Goal: Find specific page/section: Find specific page/section

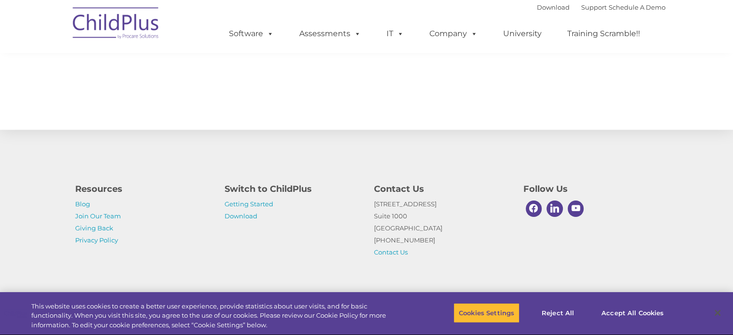
scroll to position [1075, 0]
select select "MEDIUM"
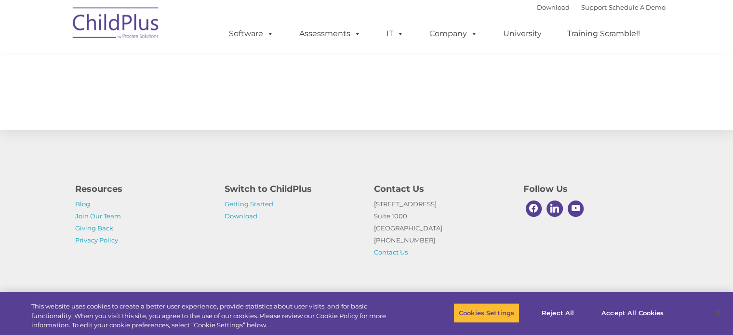
click at [123, 20] on img at bounding box center [116, 24] width 96 height 48
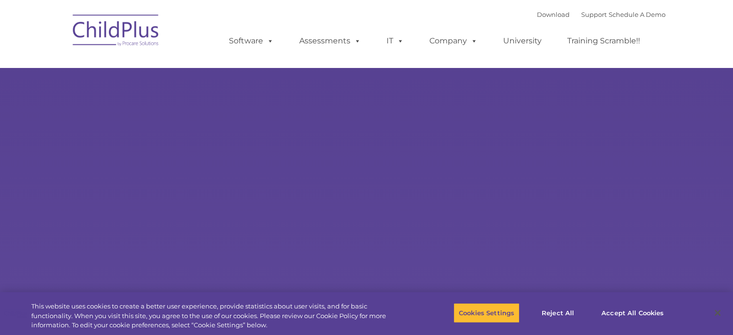
type input ""
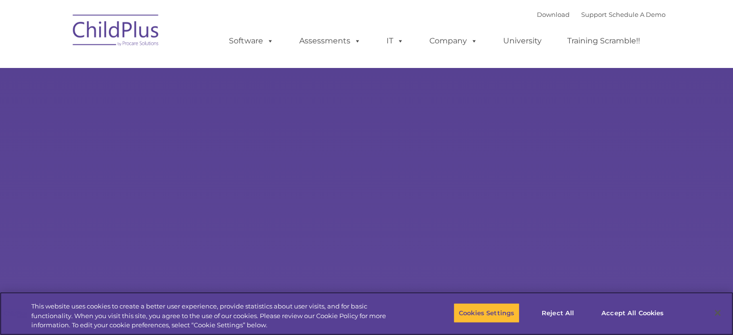
select select "MEDIUM"
